Goal: Task Accomplishment & Management: Use online tool/utility

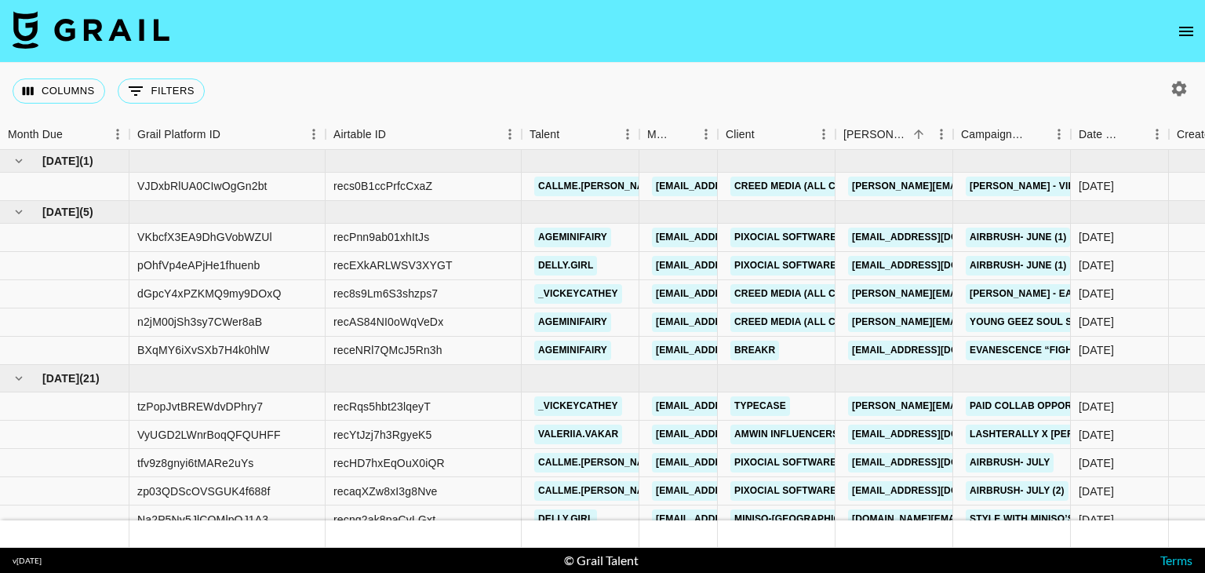
click at [1184, 25] on icon "open drawer" at bounding box center [1186, 31] width 19 height 19
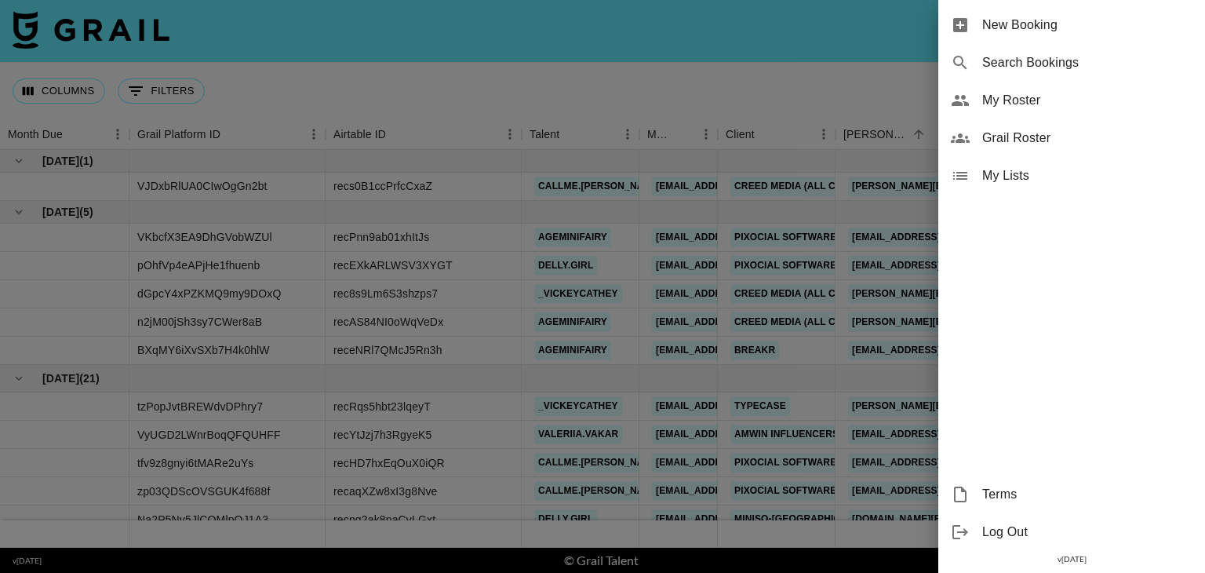
click at [875, 67] on div at bounding box center [602, 286] width 1205 height 573
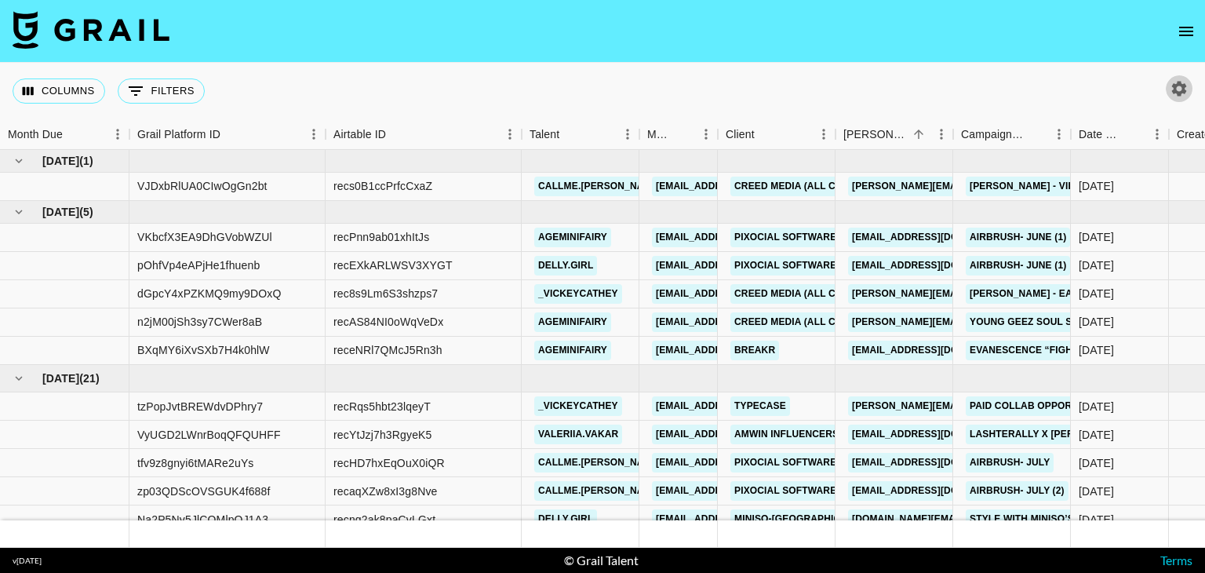
click at [1176, 92] on icon "button" at bounding box center [1179, 88] width 15 height 15
select select "[DATE]"
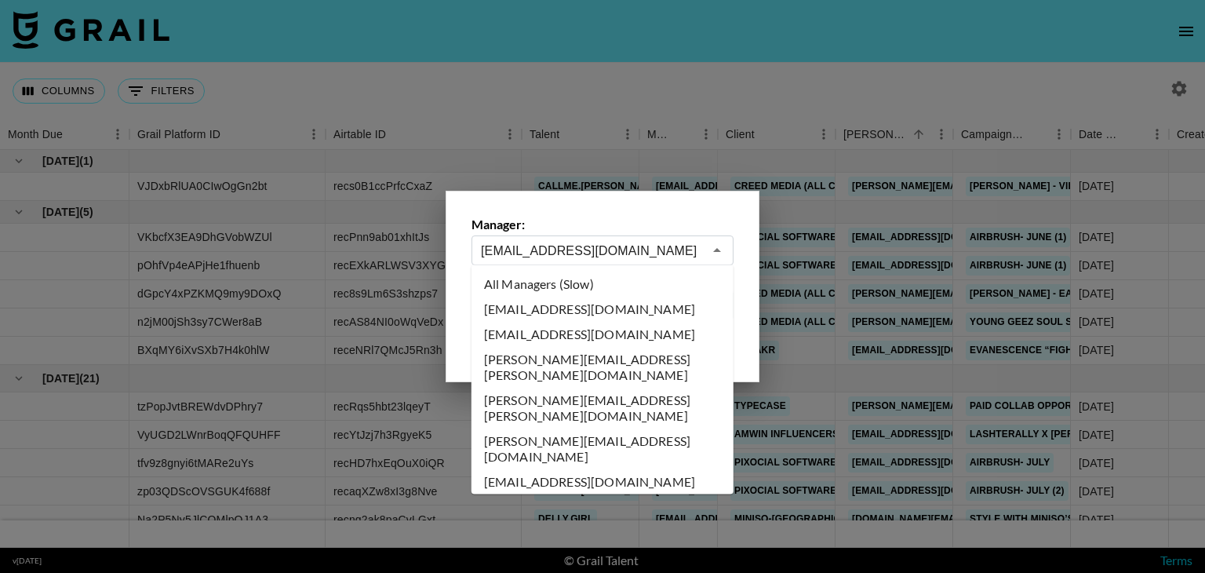
click at [654, 246] on input "[EMAIL_ADDRESS][DOMAIN_NAME]" at bounding box center [592, 251] width 222 height 18
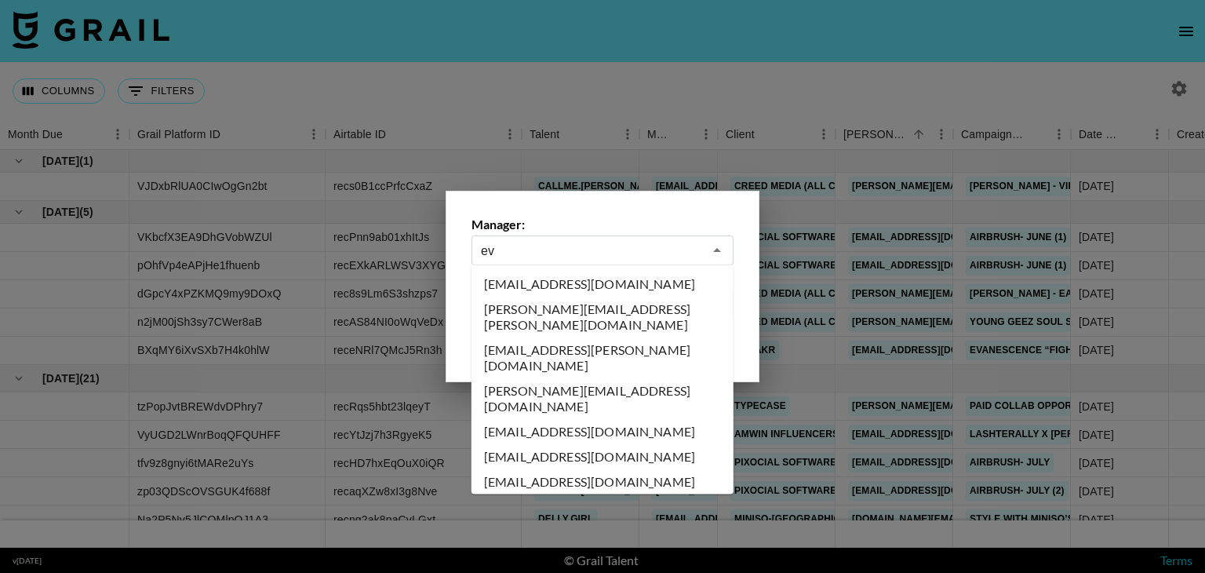
type input "eve"
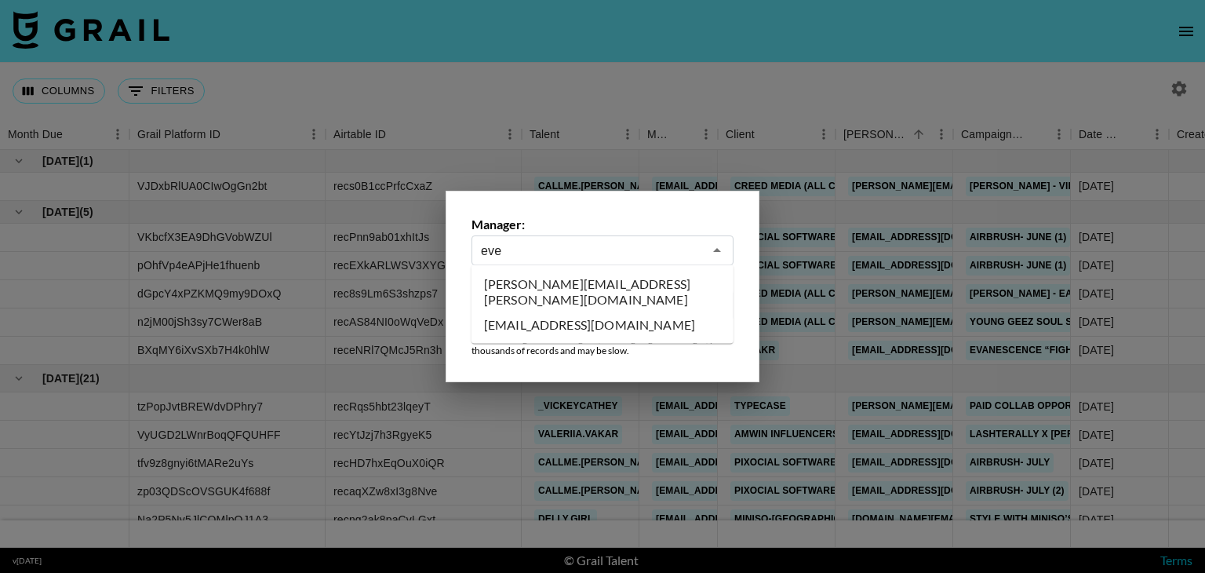
click at [611, 285] on li "[PERSON_NAME][EMAIL_ADDRESS][PERSON_NAME][DOMAIN_NAME]" at bounding box center [602, 291] width 262 height 41
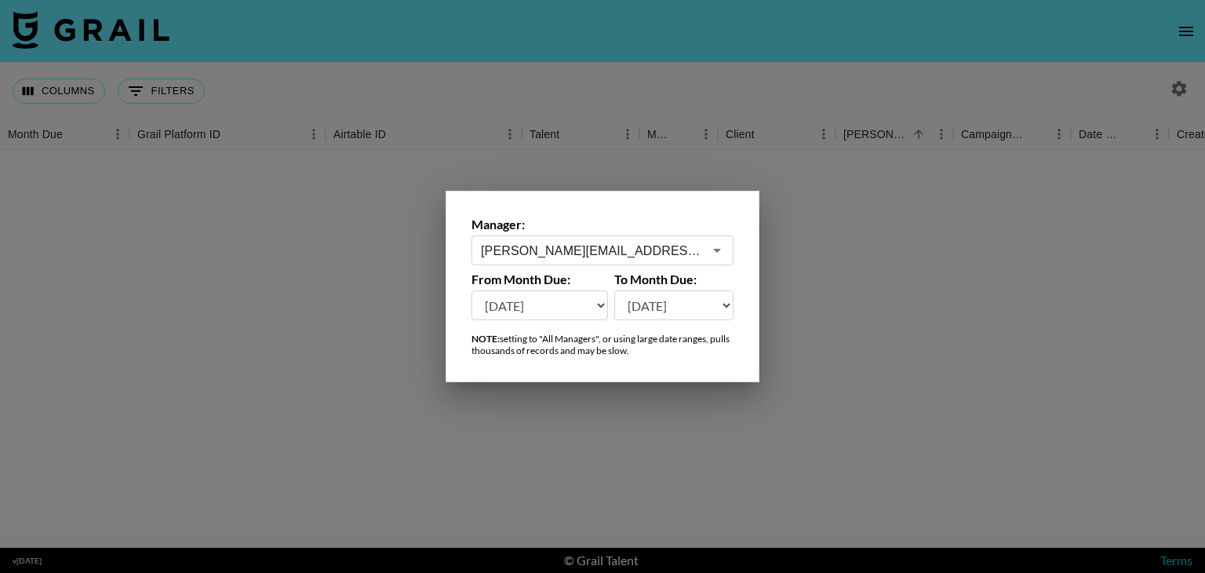
click at [872, 109] on div at bounding box center [602, 286] width 1205 height 573
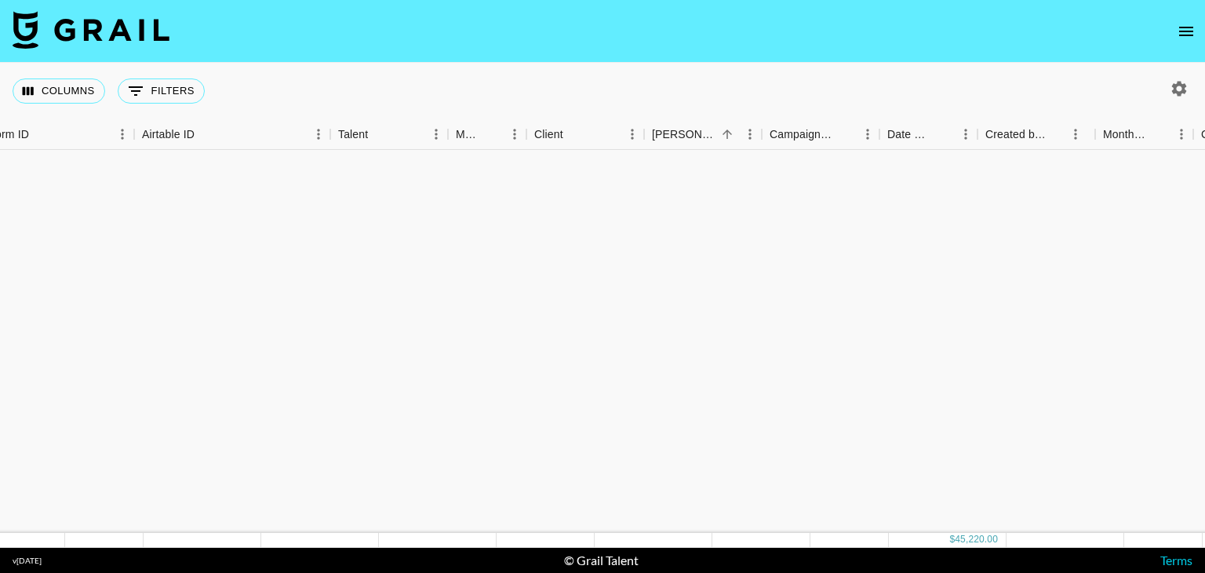
scroll to position [0, 149]
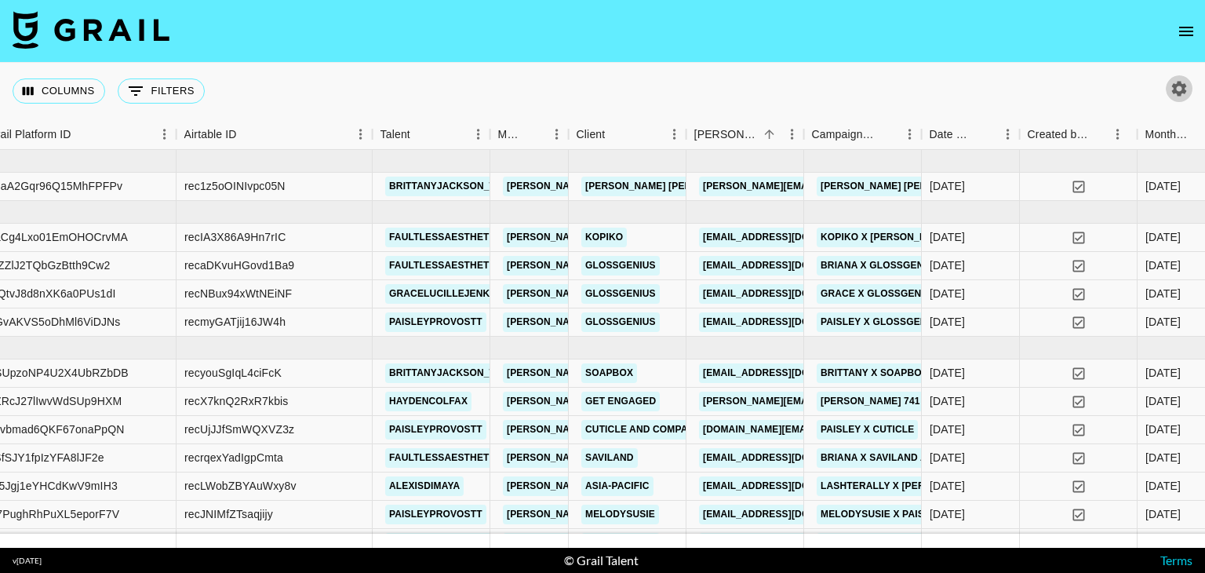
click at [1181, 96] on icon "button" at bounding box center [1179, 88] width 19 height 19
select select "[DATE]"
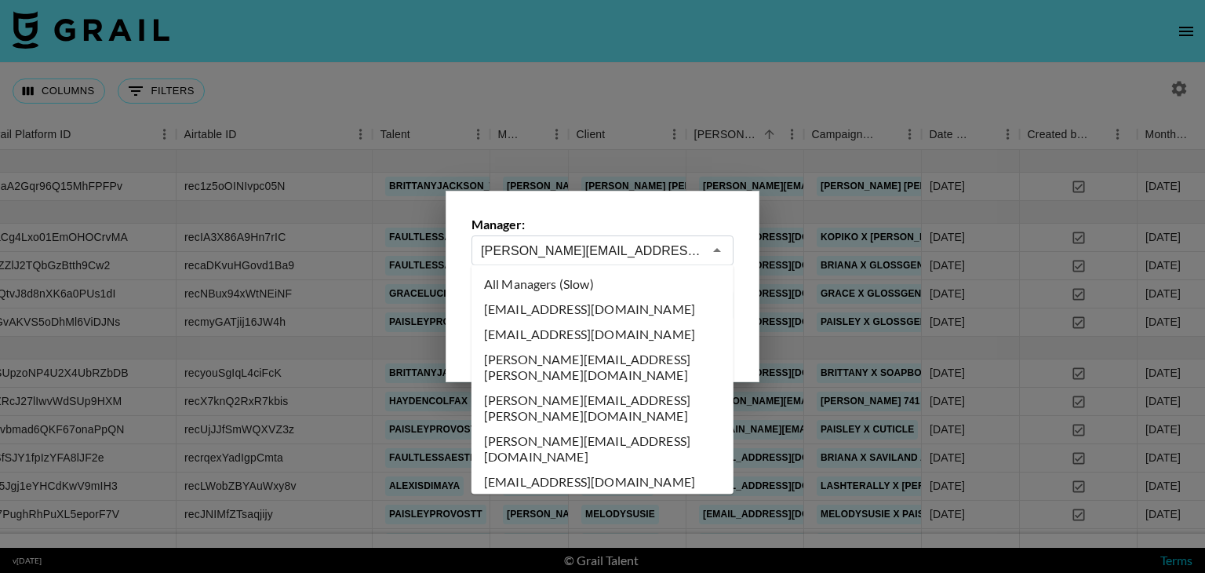
click at [596, 244] on input "[PERSON_NAME][EMAIL_ADDRESS][PERSON_NAME][DOMAIN_NAME]" at bounding box center [592, 251] width 222 height 18
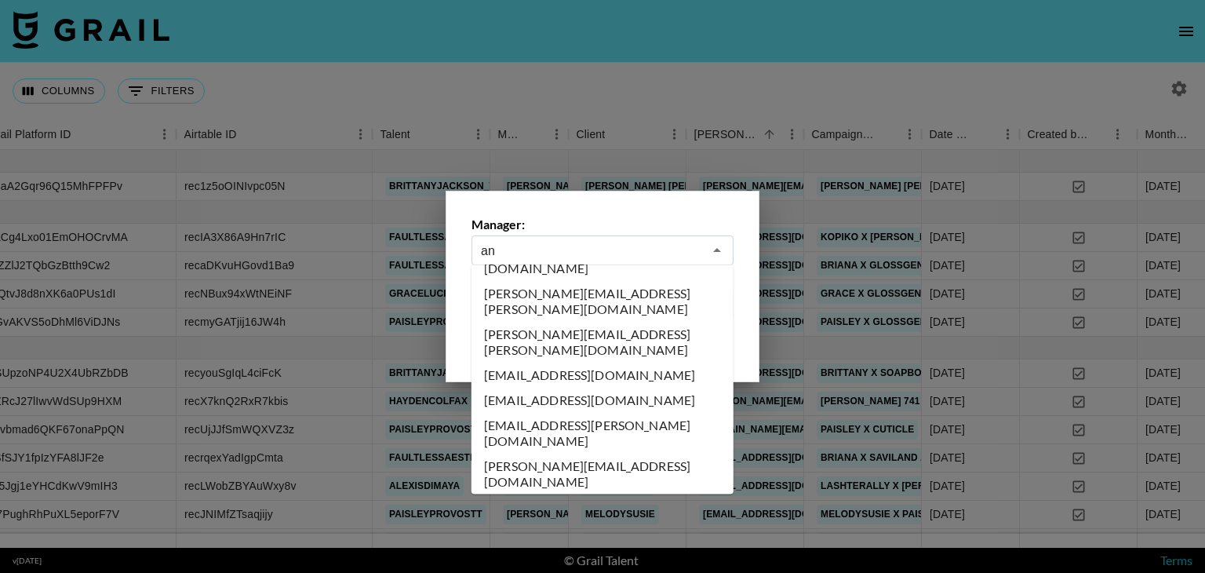
scroll to position [0, 0]
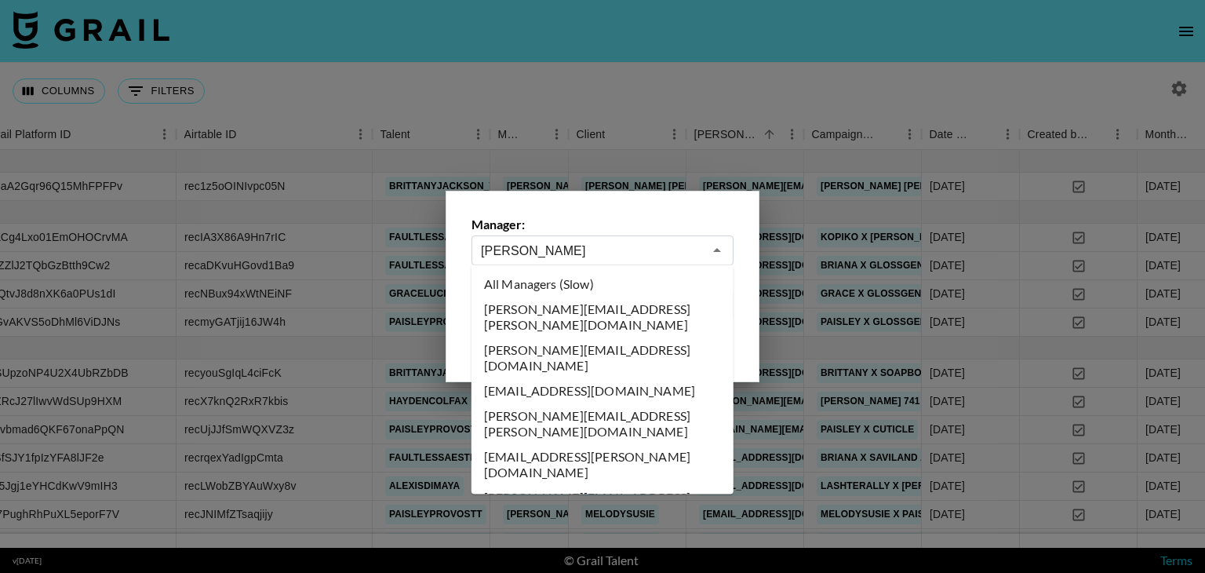
click at [587, 302] on li "[PERSON_NAME][EMAIL_ADDRESS][PERSON_NAME][DOMAIN_NAME]" at bounding box center [602, 317] width 262 height 41
type input "[PERSON_NAME][EMAIL_ADDRESS][PERSON_NAME][DOMAIN_NAME]"
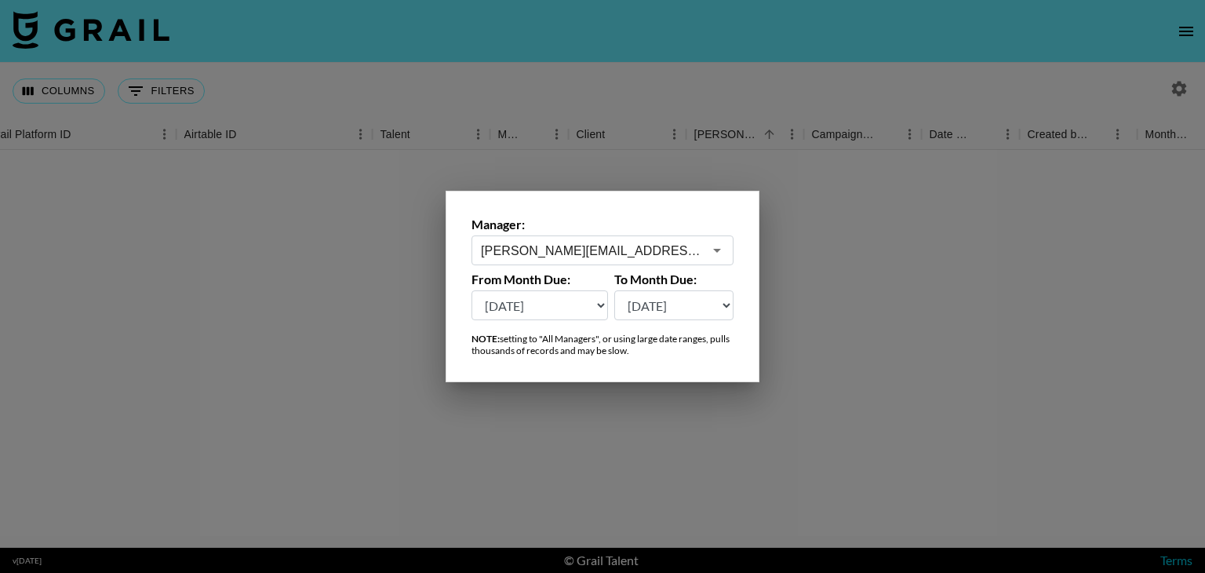
click at [749, 103] on div at bounding box center [602, 286] width 1205 height 573
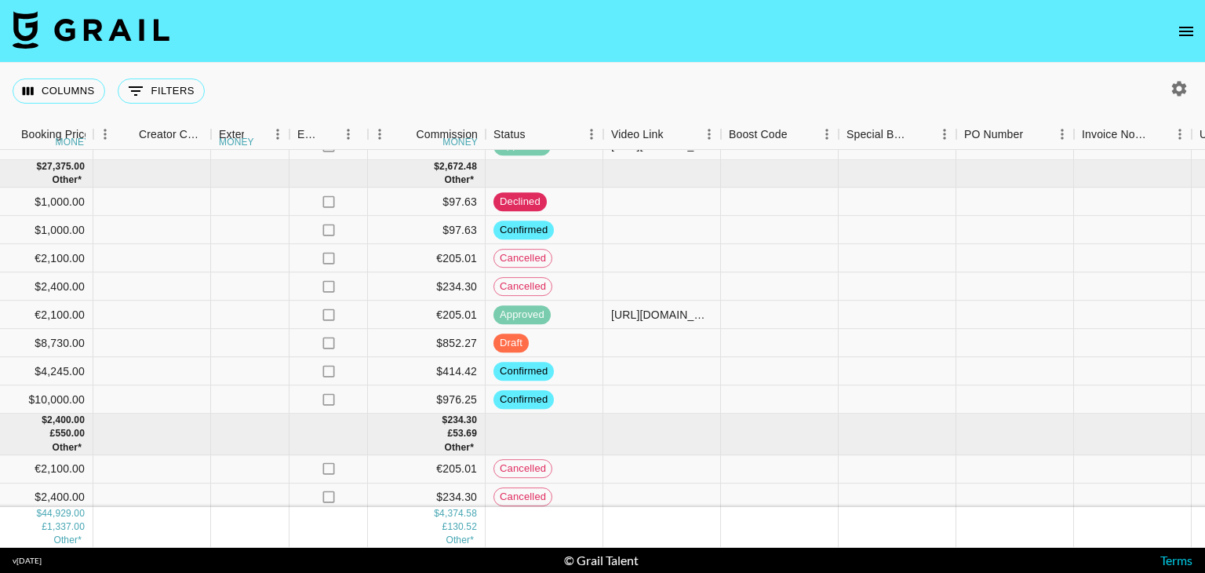
scroll to position [476, 1487]
click at [159, 84] on button "0 Filters" at bounding box center [161, 90] width 87 height 25
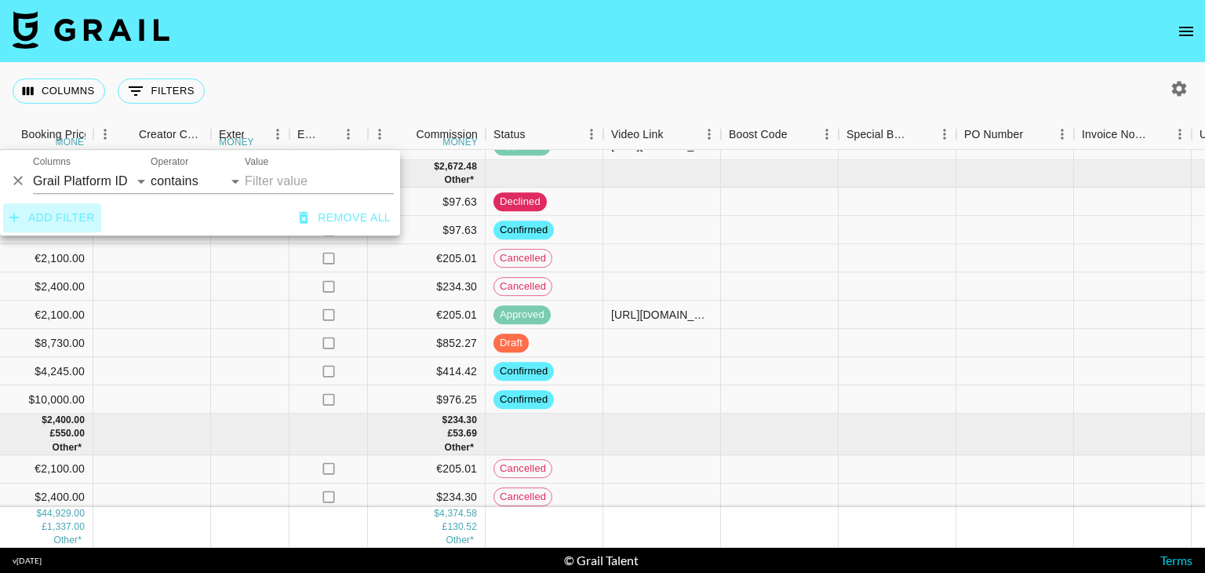
click at [88, 217] on button "Add filter" at bounding box center [52, 217] width 98 height 29
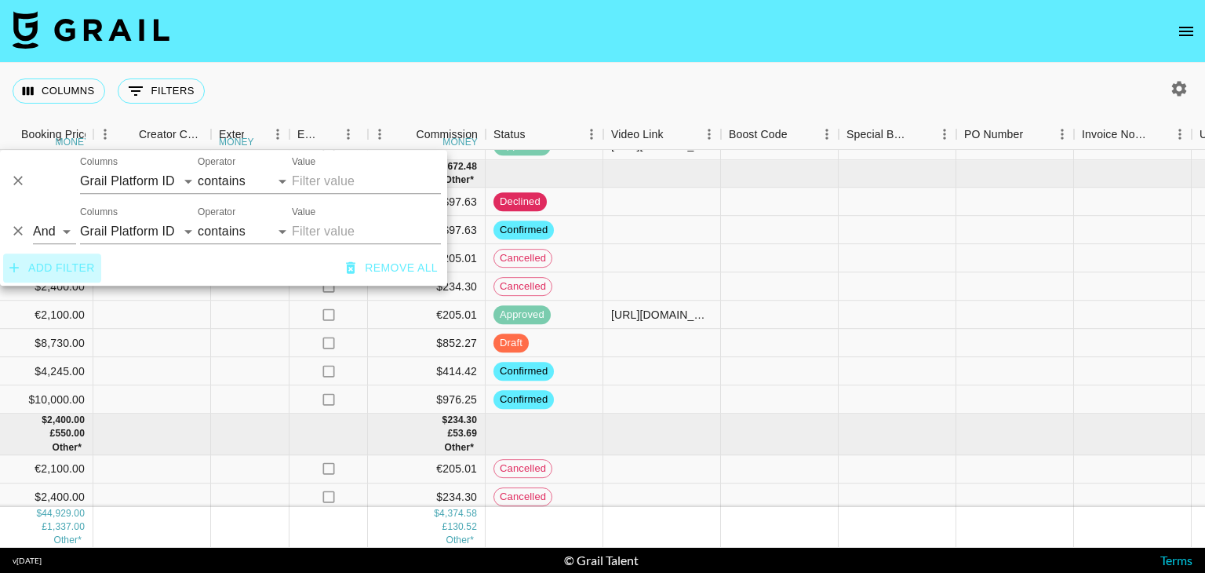
click at [61, 266] on button "Add filter" at bounding box center [52, 267] width 98 height 29
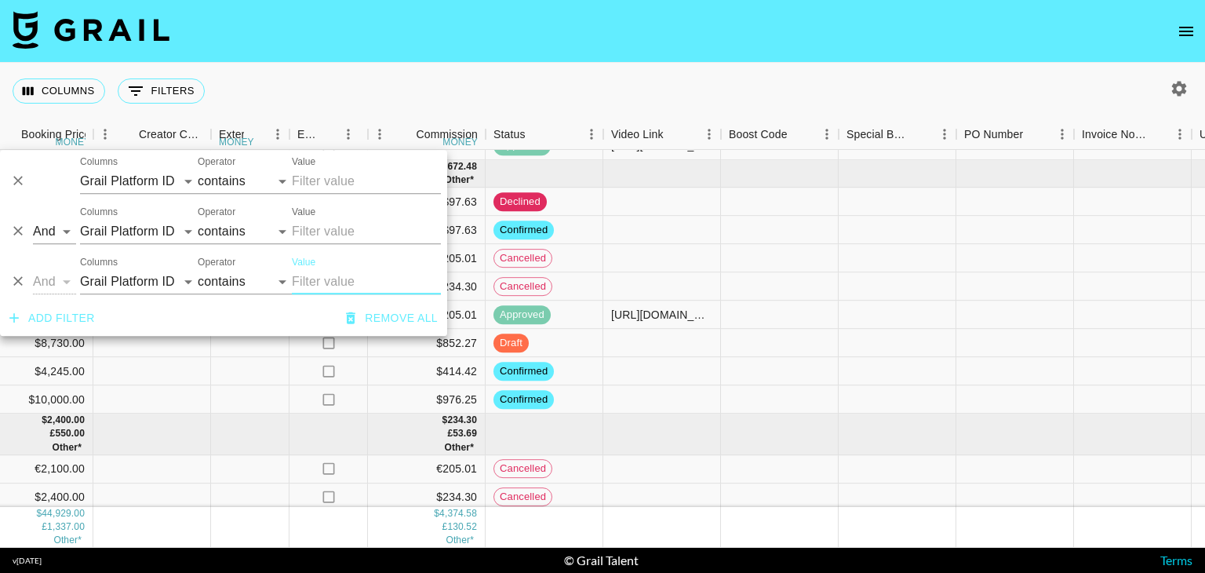
click at [20, 176] on icon "Delete" at bounding box center [18, 181] width 16 height 16
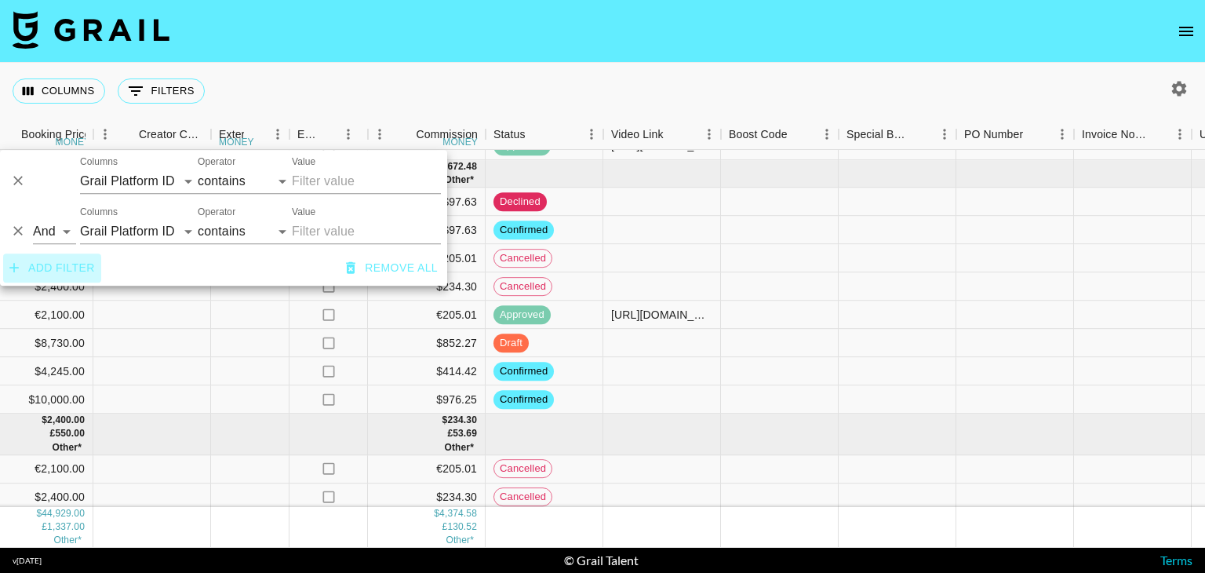
click at [50, 274] on button "Add filter" at bounding box center [52, 267] width 98 height 29
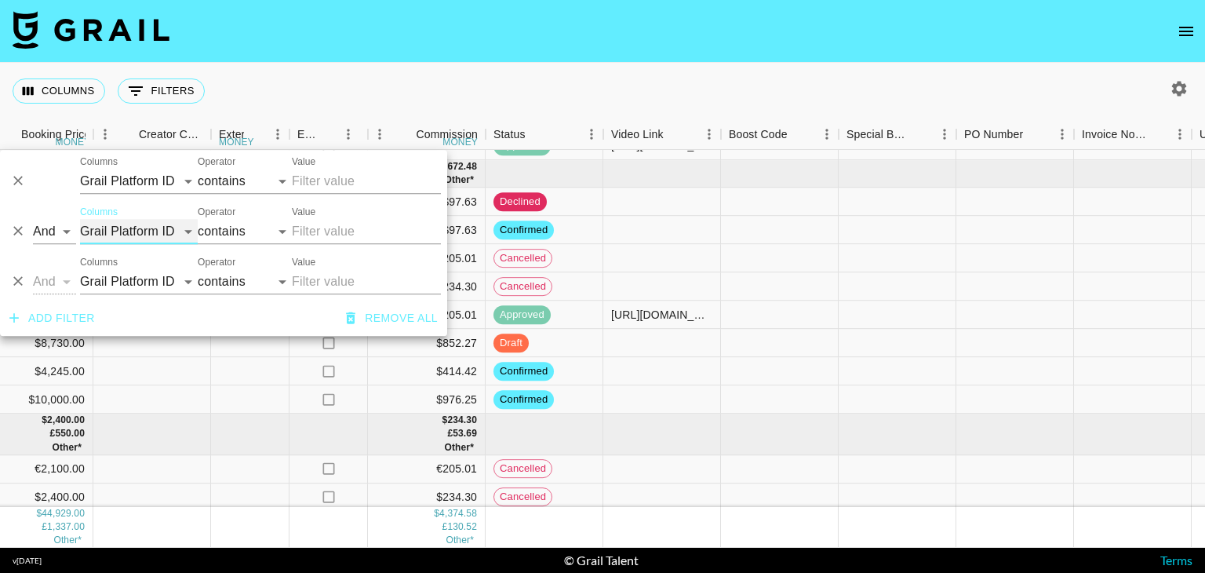
click at [139, 235] on select "Grail Platform ID Airtable ID Talent Manager Client [PERSON_NAME] Campaign (Typ…" at bounding box center [139, 231] width 118 height 25
select select "status"
click at [80, 219] on select "Grail Platform ID Airtable ID Talent Manager Client [PERSON_NAME] Campaign (Typ…" at bounding box center [139, 231] width 118 height 25
click at [213, 228] on select "is is not is any of is not any of" at bounding box center [245, 231] width 94 height 25
select select "not"
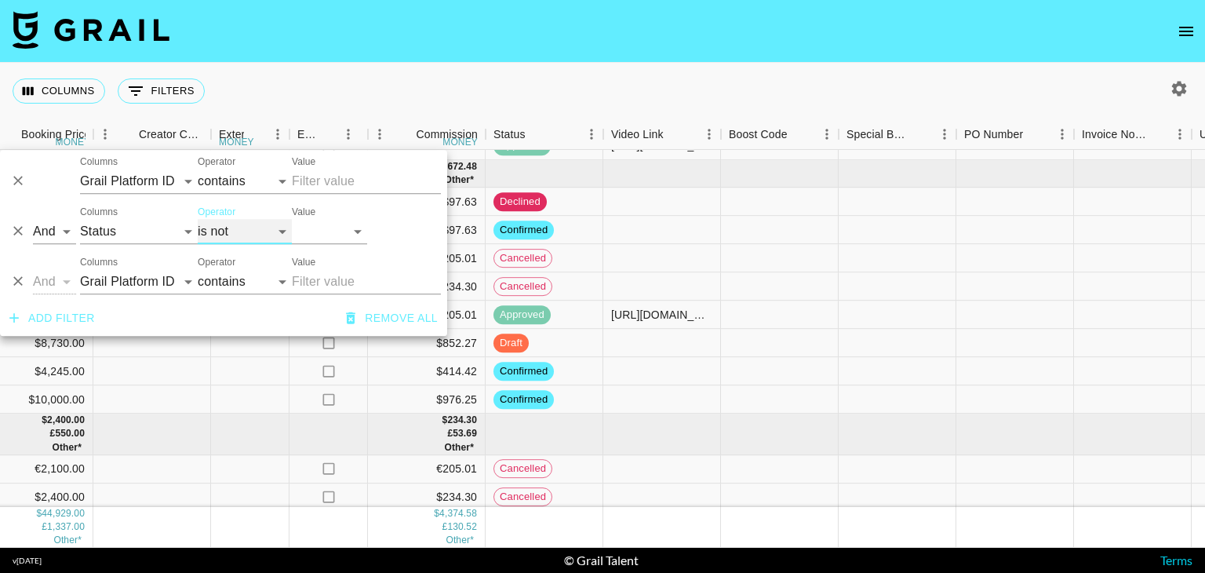
click at [198, 219] on select "is is not is any of is not any of" at bounding box center [245, 231] width 94 height 25
click at [333, 233] on select "confirmed declined draft posted approved cancelled badDebt" at bounding box center [329, 231] width 75 height 25
select select "declined"
click at [292, 219] on select "confirmed declined draft posted approved cancelled badDebt" at bounding box center [329, 231] width 75 height 25
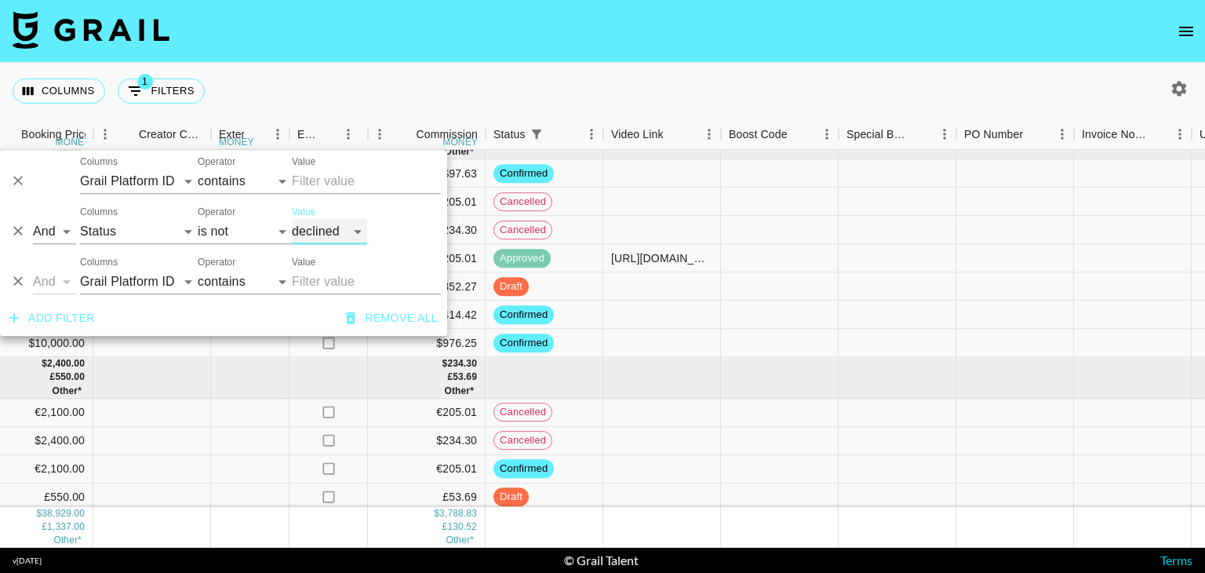
scroll to position [448, 1487]
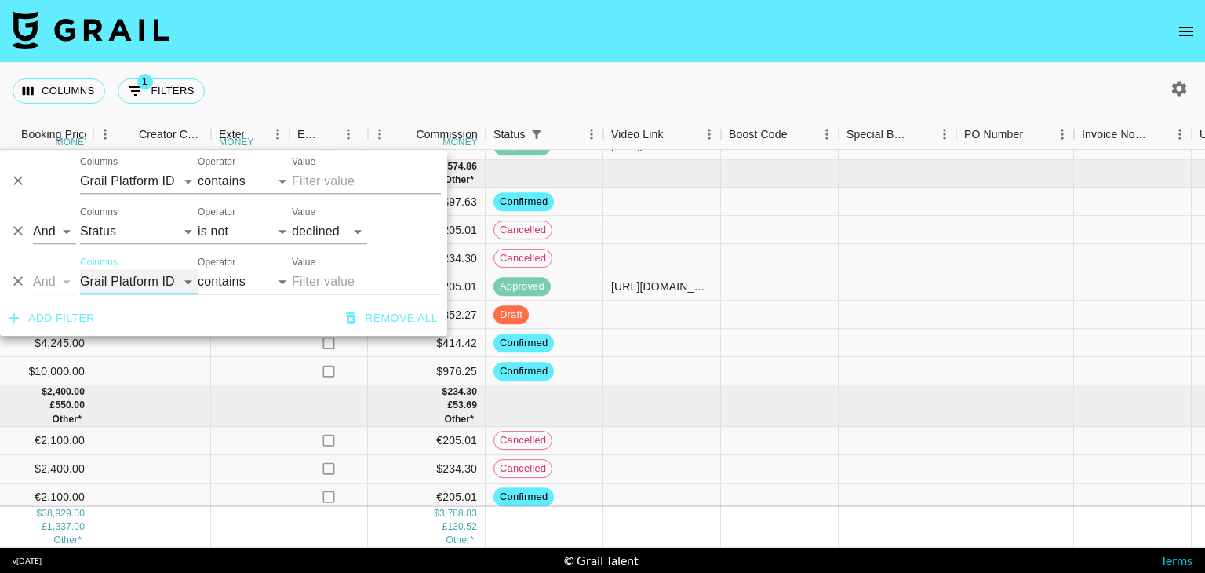
click at [139, 281] on select "Grail Platform ID Airtable ID Talent Manager Client [PERSON_NAME] Campaign (Typ…" at bounding box center [139, 281] width 118 height 25
select select "status"
click at [80, 269] on select "Grail Platform ID Airtable ID Talent Manager Client [PERSON_NAME] Campaign (Typ…" at bounding box center [139, 281] width 118 height 25
click at [207, 280] on select "is is not is any of is not any of" at bounding box center [245, 281] width 94 height 25
select select "not"
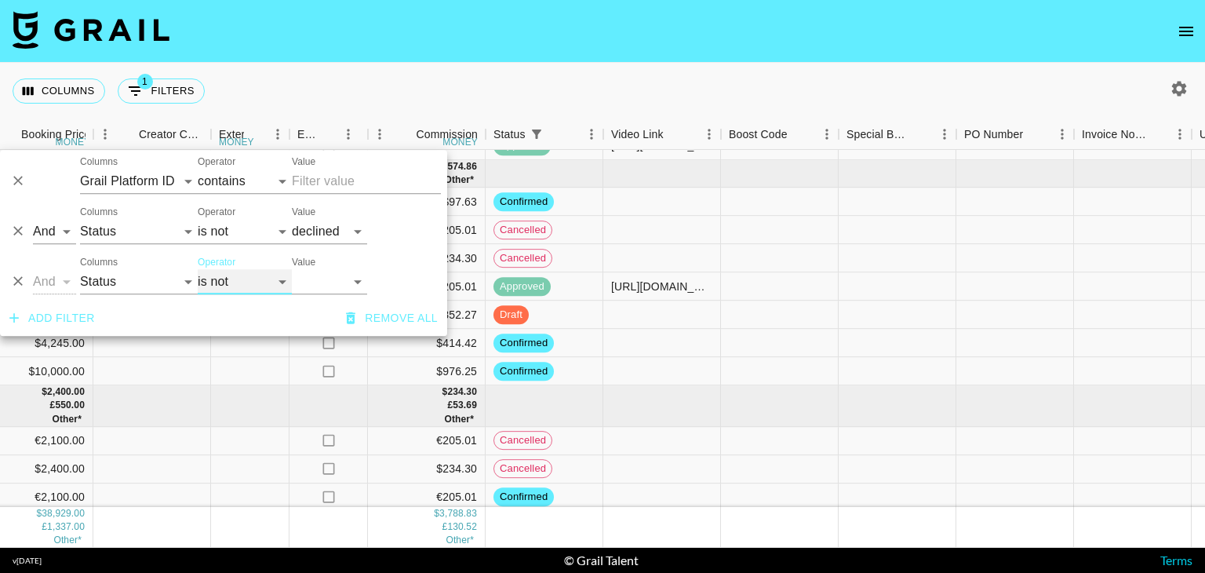
click at [198, 269] on select "is is not is any of is not any of" at bounding box center [245, 281] width 94 height 25
click at [332, 286] on select "confirmed declined draft posted approved cancelled badDebt" at bounding box center [329, 281] width 75 height 25
select select "cancelled"
click at [292, 269] on select "confirmed declined draft posted approved cancelled badDebt" at bounding box center [329, 281] width 75 height 25
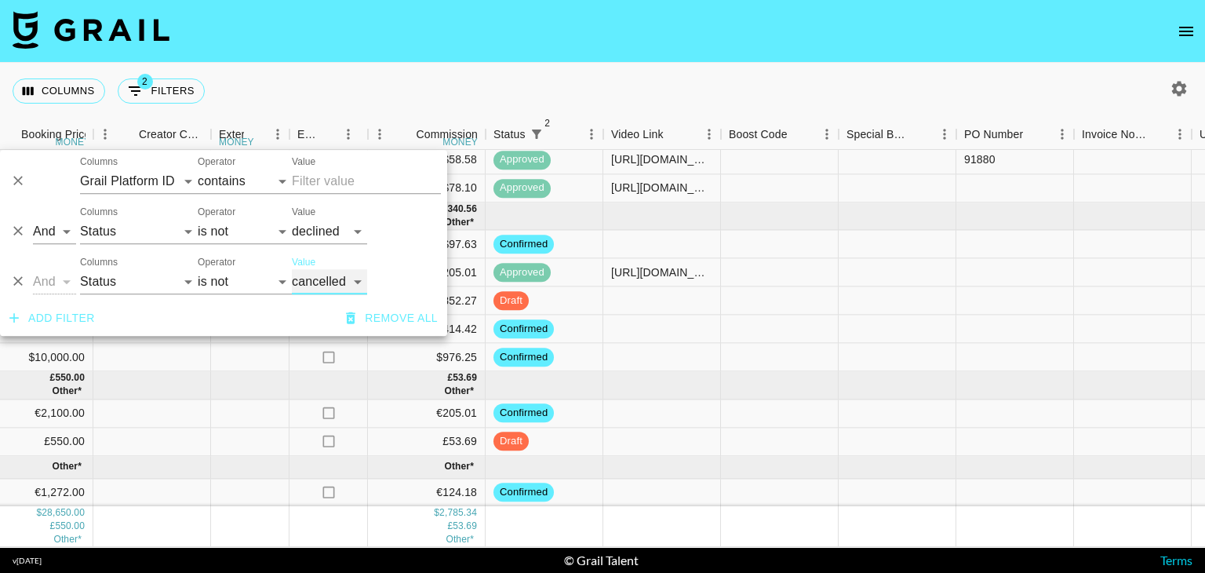
scroll to position [251, 1487]
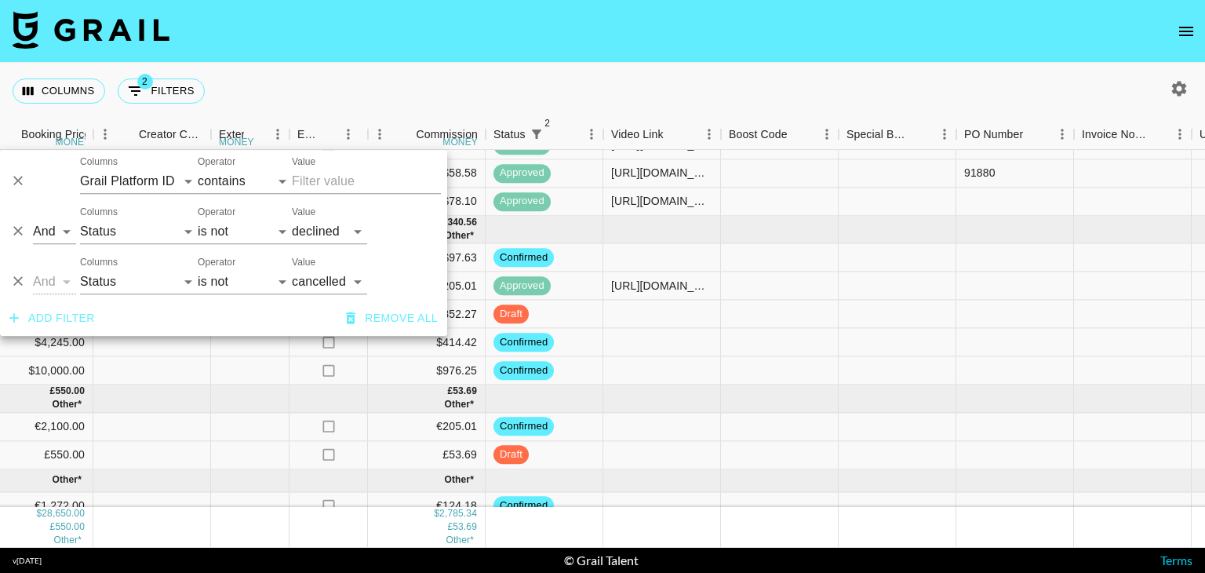
click at [689, 80] on div "Columns 2 Filters + Booking" at bounding box center [602, 91] width 1205 height 56
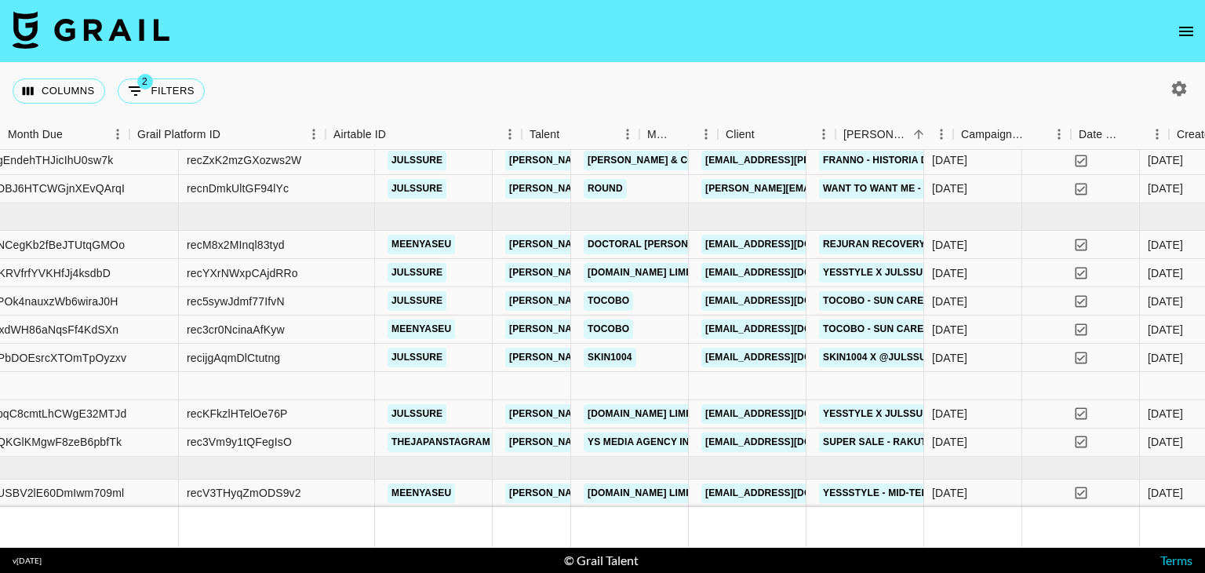
scroll to position [257, 0]
